Goal: Entertainment & Leisure: Consume media (video, audio)

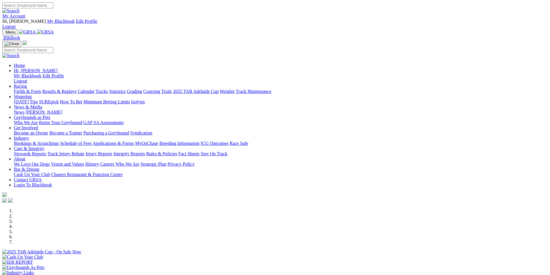
scroll to position [491, 0]
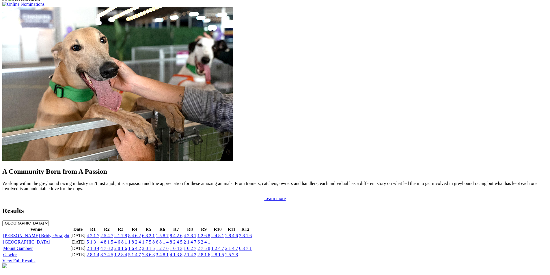
click at [113, 233] on link "2 5 4 7" at bounding box center [106, 235] width 13 height 5
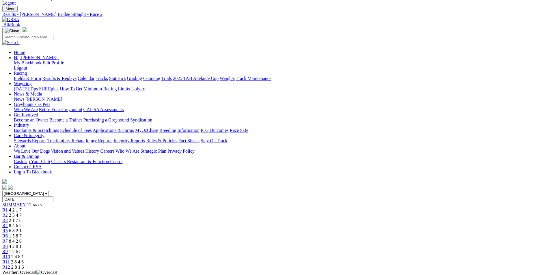
scroll to position [87, 0]
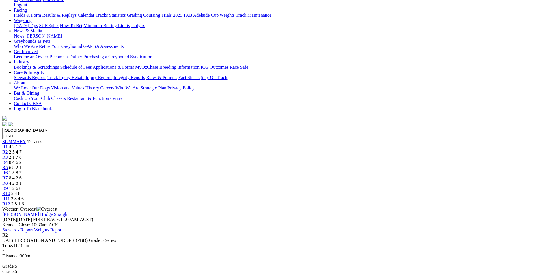
click at [303, 176] on div "R7 8 4 2 6" at bounding box center [274, 178] width 545 height 5
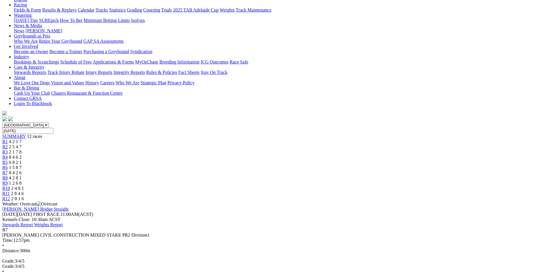
scroll to position [115, 0]
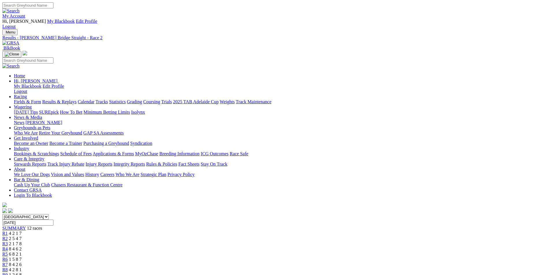
click at [22, 252] on span "6 8 2 1" at bounding box center [15, 254] width 13 height 5
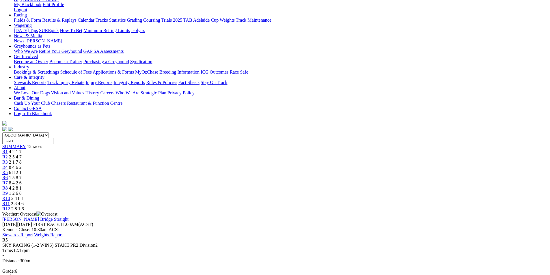
scroll to position [87, 0]
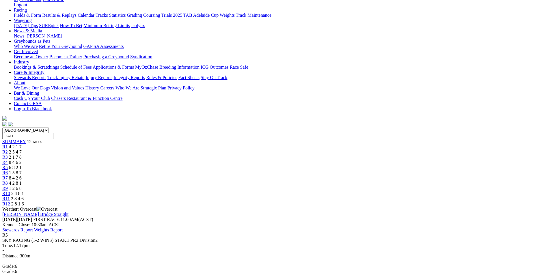
click at [22, 150] on span "2 5 4 7" at bounding box center [15, 152] width 13 height 5
